Goal: Communication & Community: Answer question/provide support

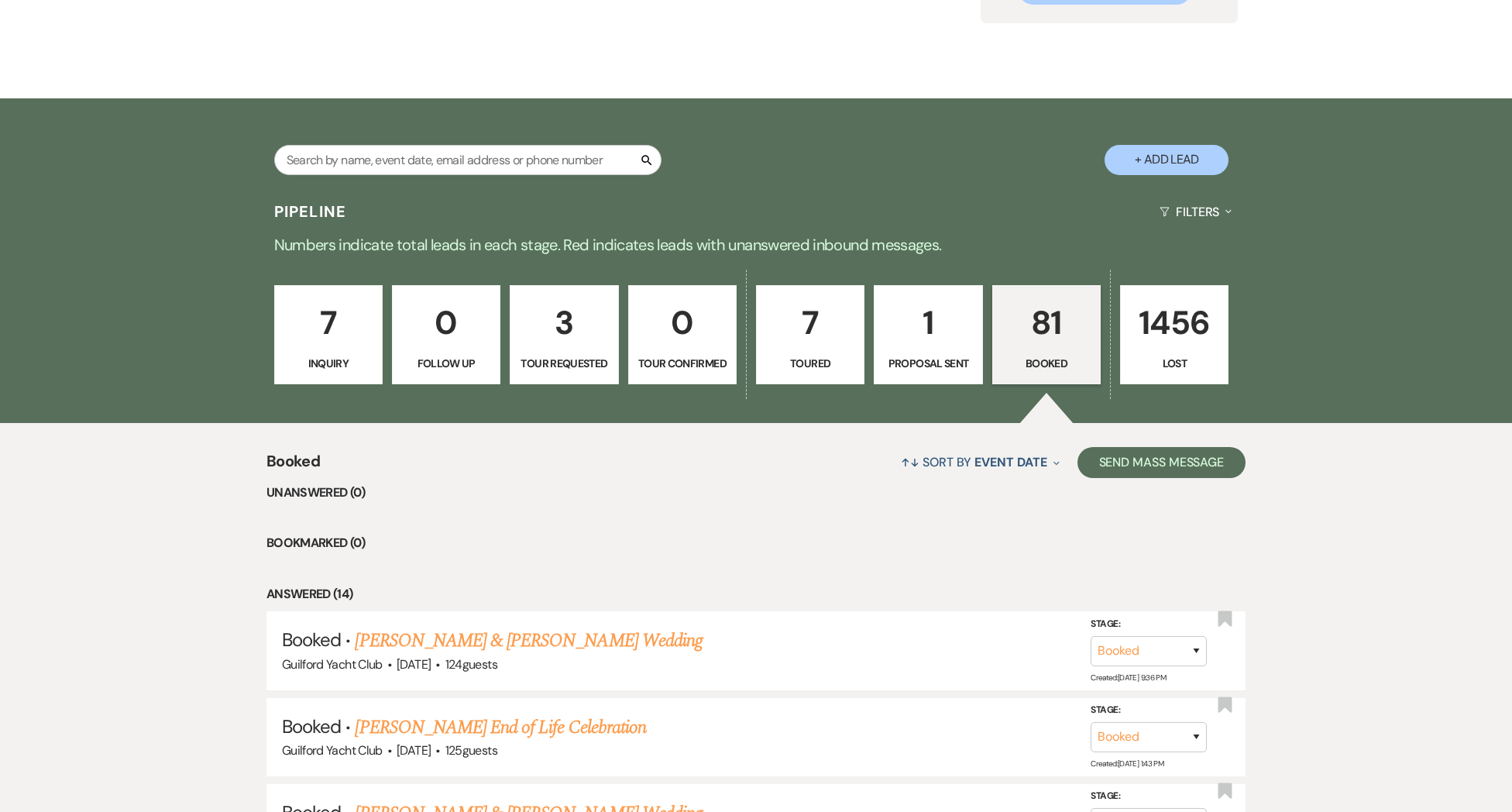
click at [1024, 335] on p "81" at bounding box center [1046, 323] width 88 height 52
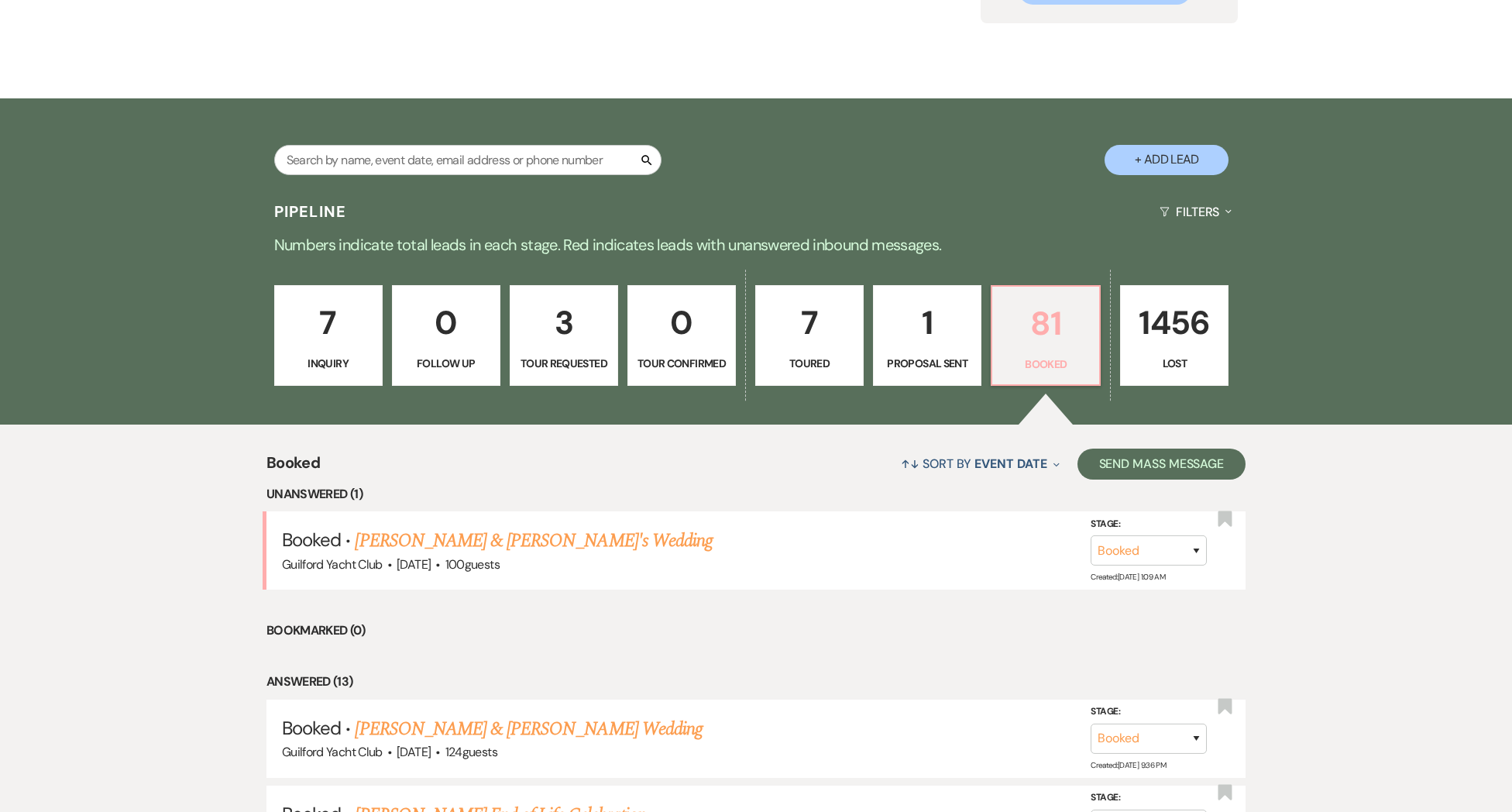
click at [1046, 339] on p "81" at bounding box center [1045, 323] width 88 height 52
click at [524, 553] on link "[PERSON_NAME] & [PERSON_NAME]'s Wedding" at bounding box center [533, 540] width 358 height 28
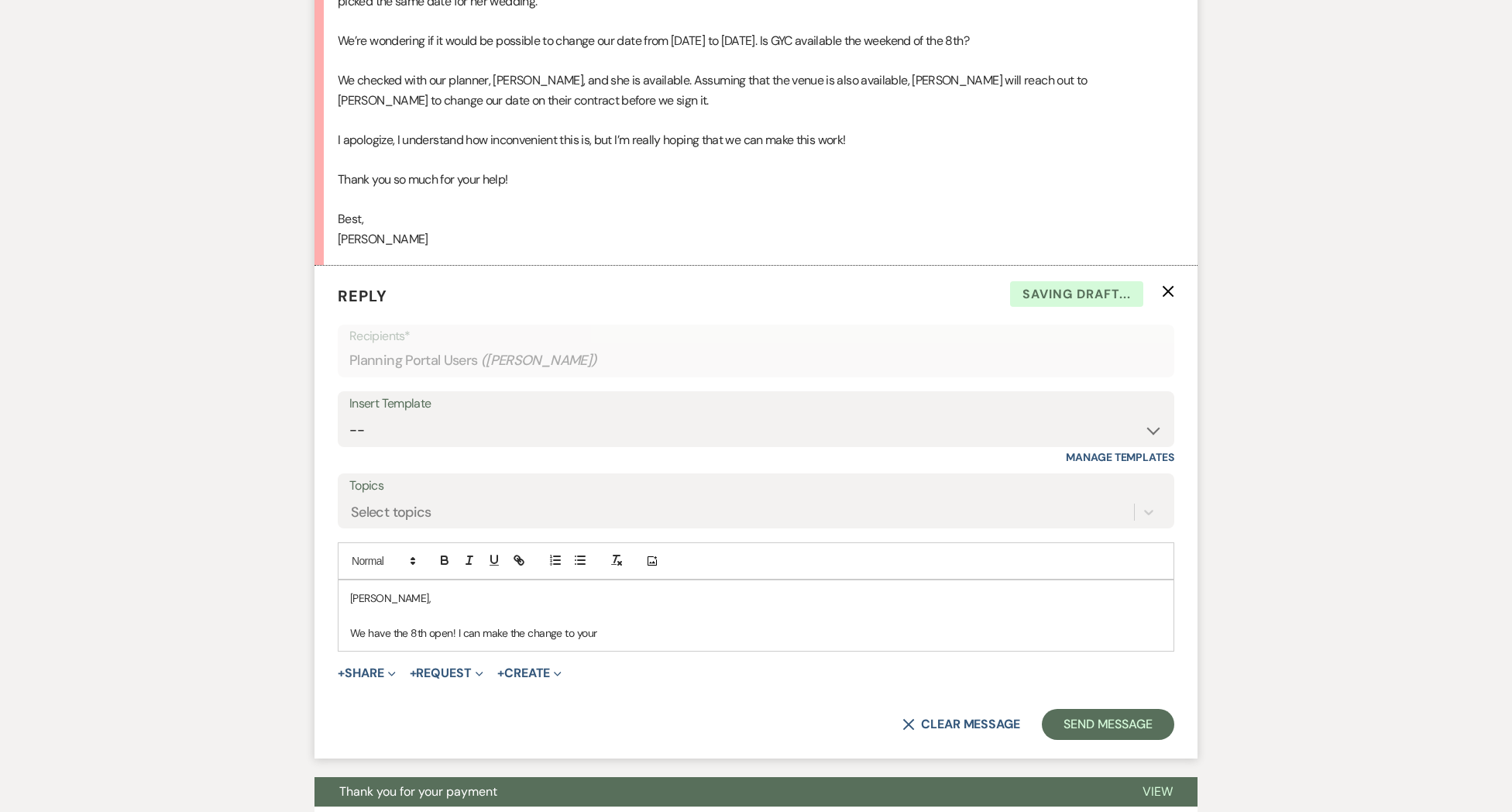
scroll to position [644, 0]
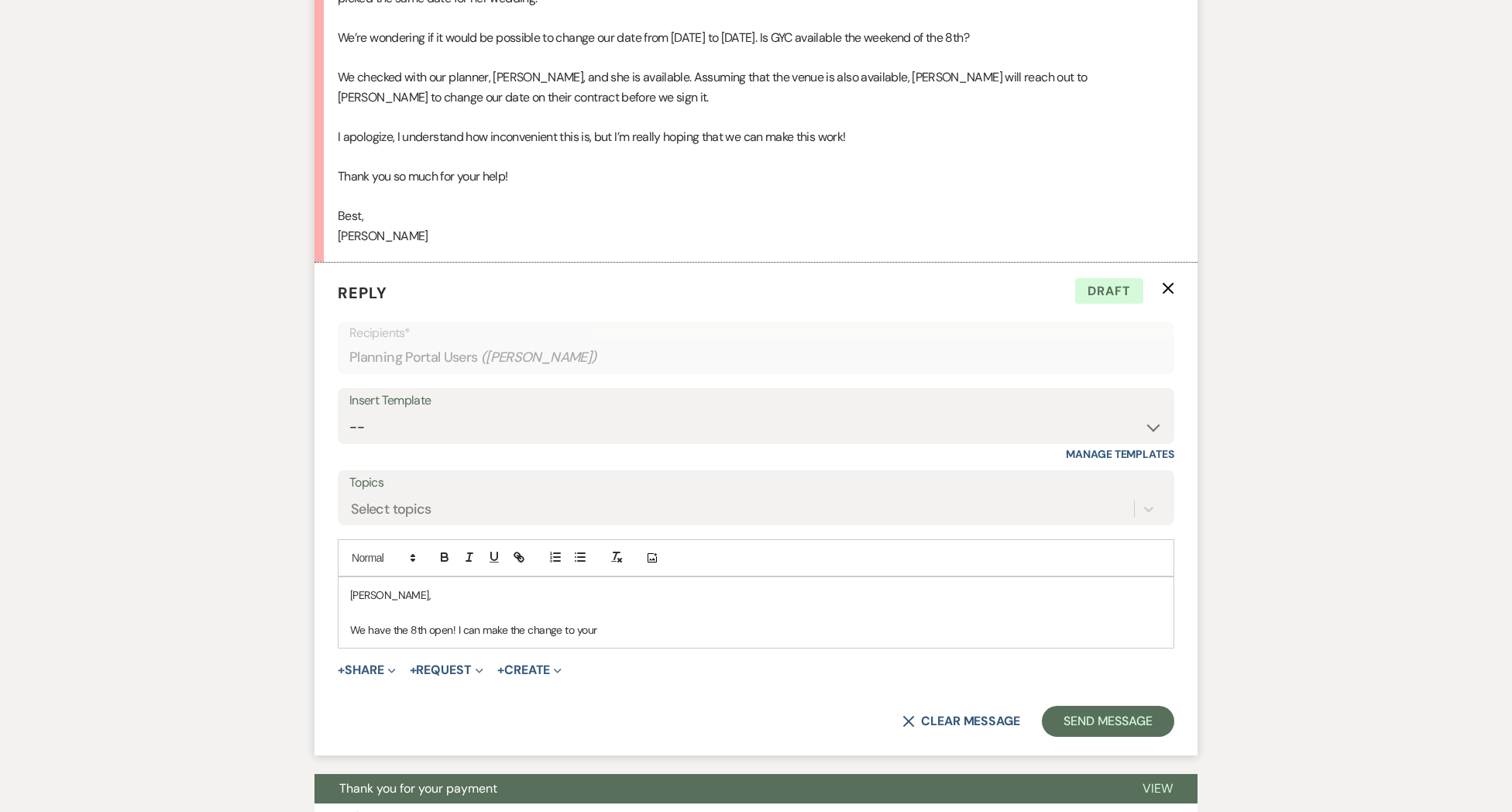
click at [352, 632] on p "We have the 8th open! I can make the change to your" at bounding box center [756, 630] width 812 height 17
click at [762, 633] on p "I have some good news. We have the 8th open! I can make the change to your" at bounding box center [756, 630] width 812 height 17
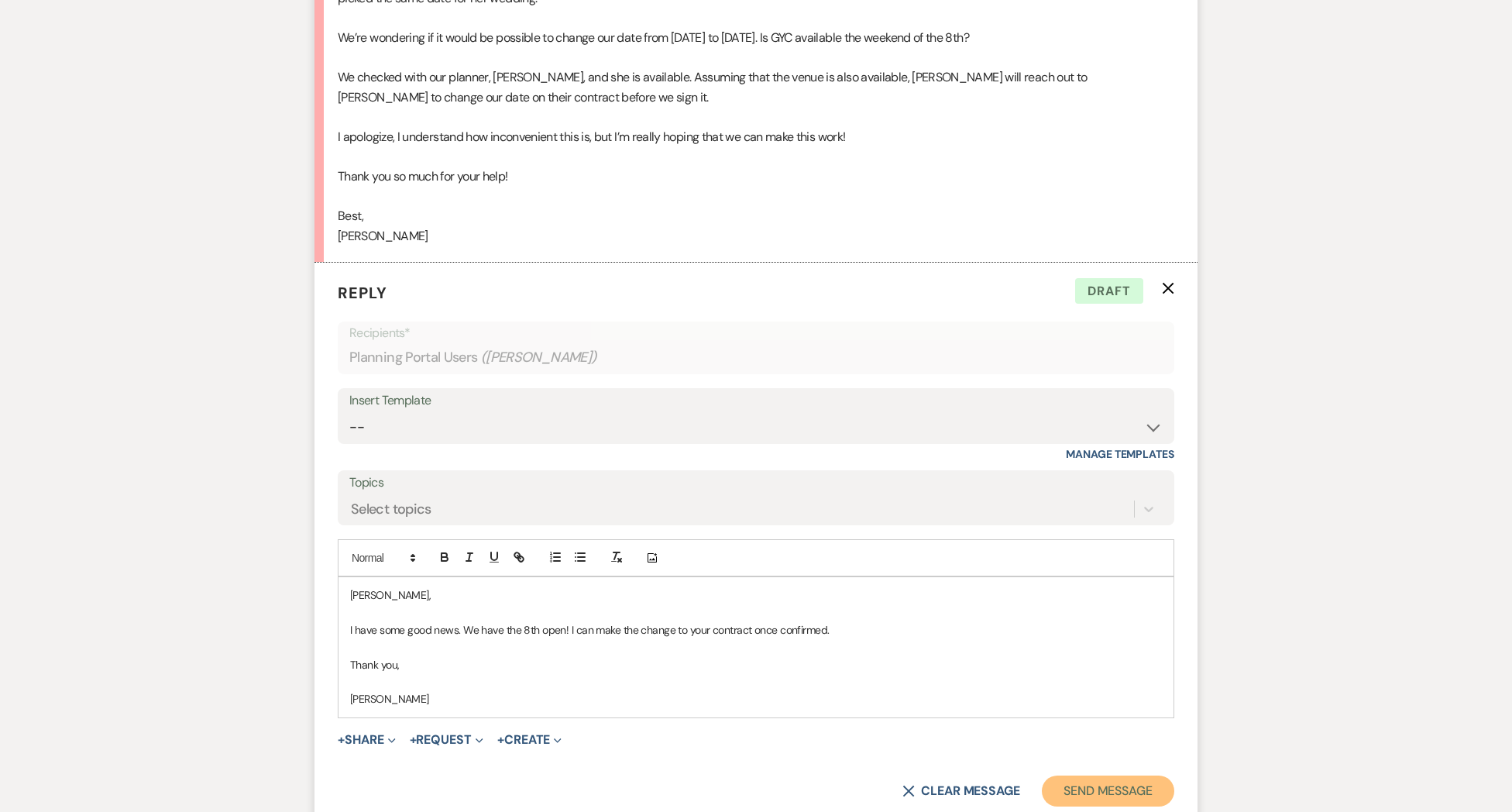
click at [1126, 792] on button "Send Message" at bounding box center [1108, 791] width 132 height 31
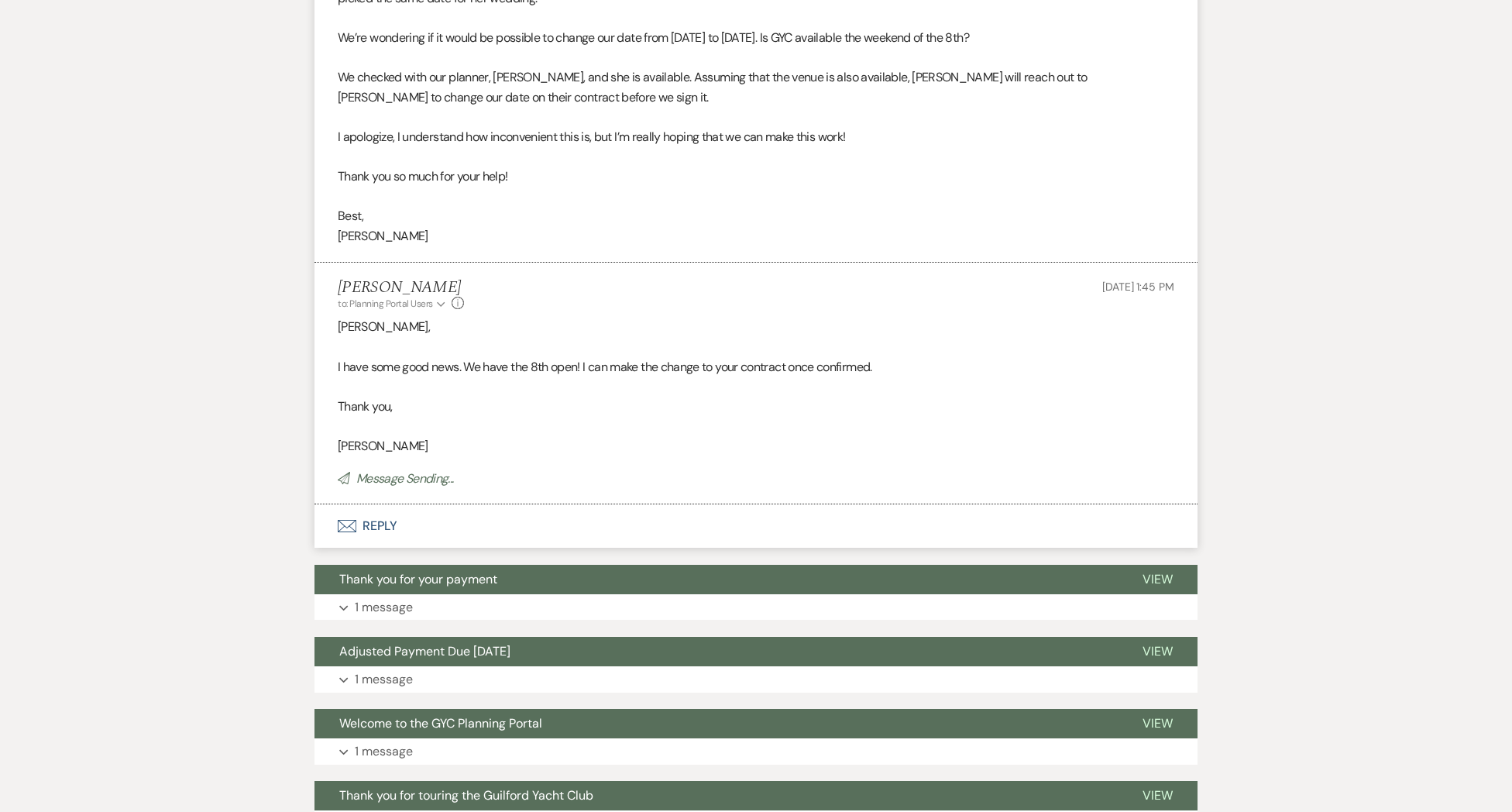
scroll to position [0, 0]
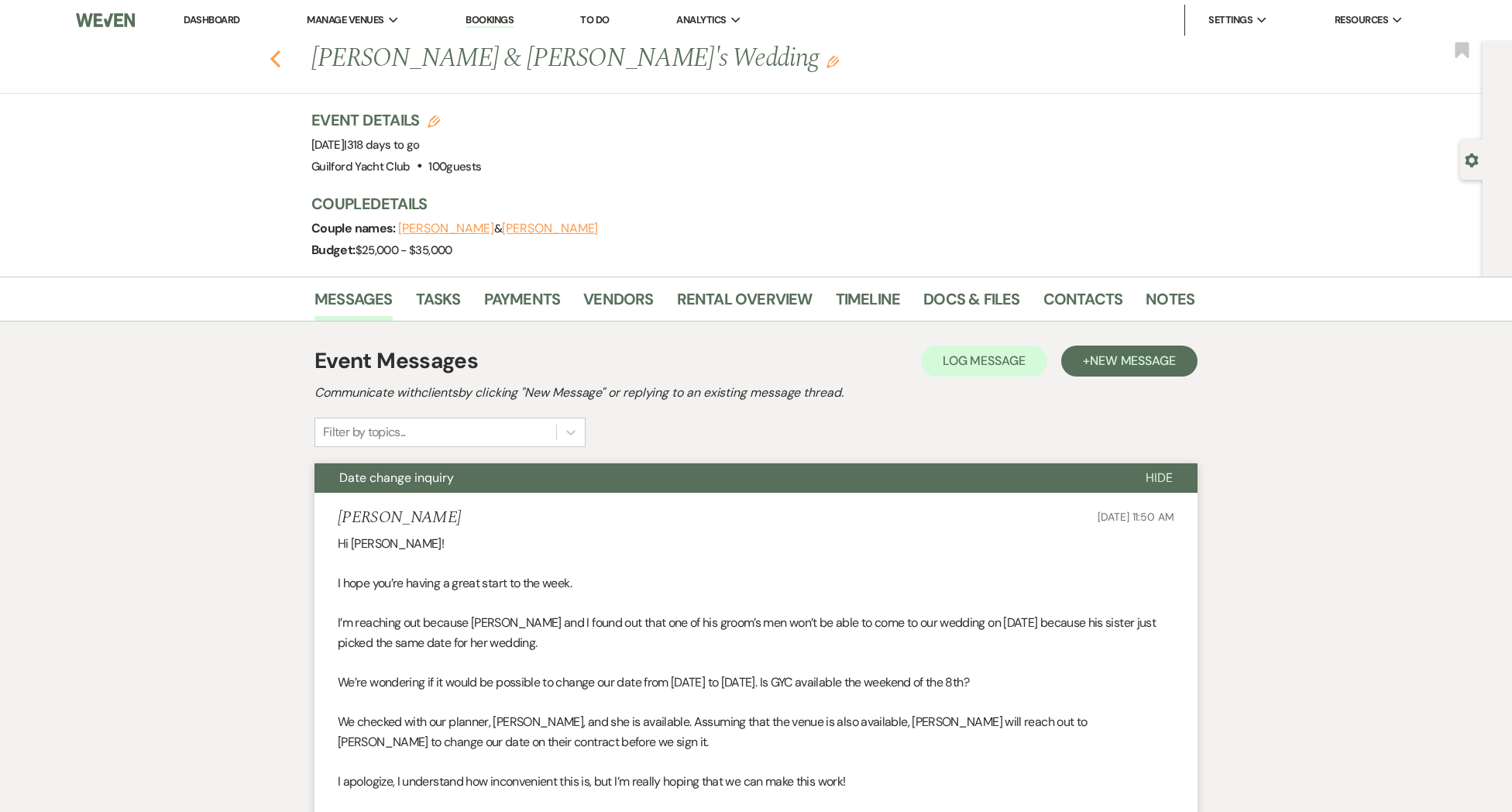
click at [276, 63] on icon "Previous" at bounding box center [275, 58] width 11 height 19
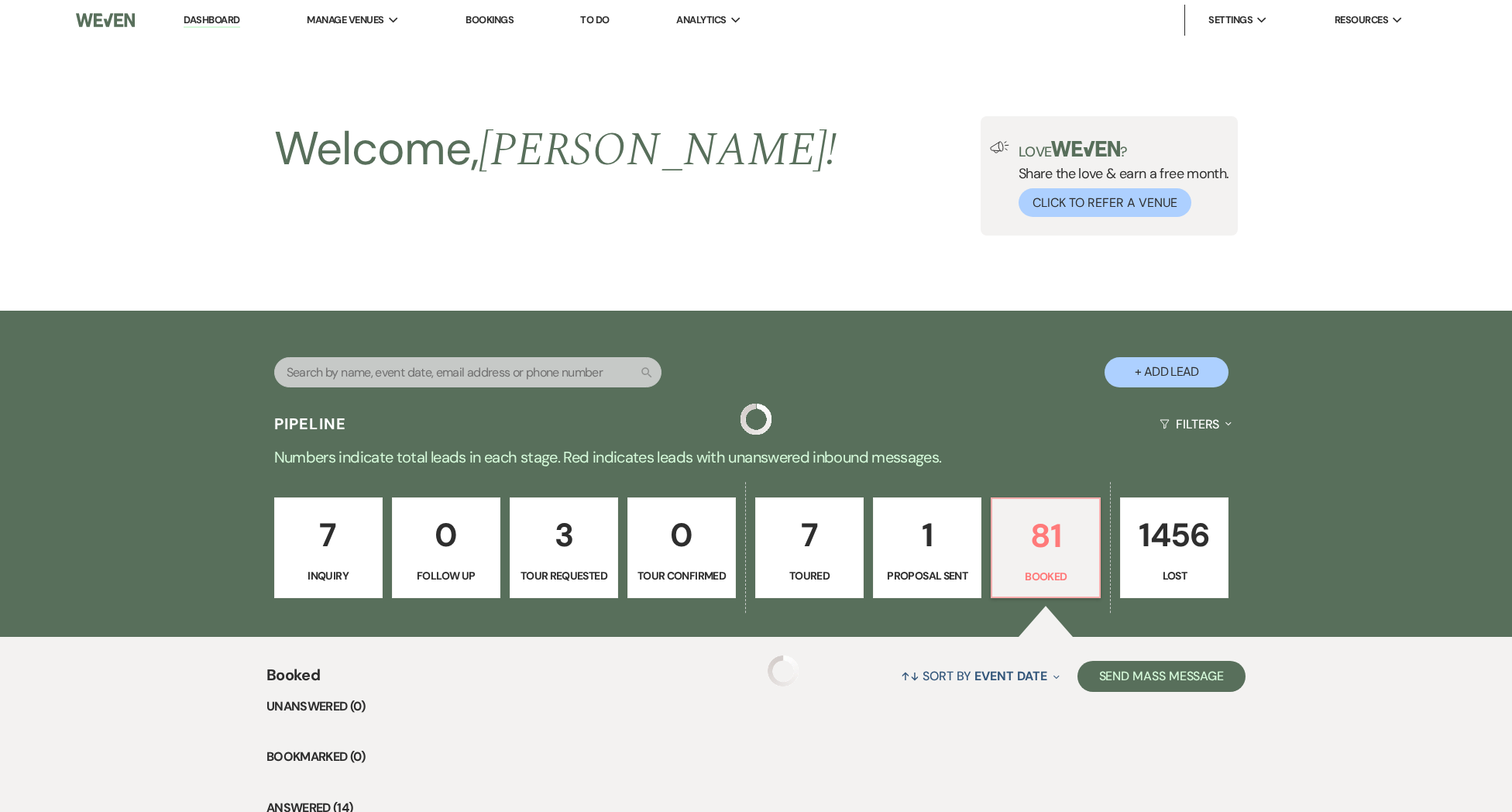
scroll to position [212, 0]
